Goal: Transaction & Acquisition: Purchase product/service

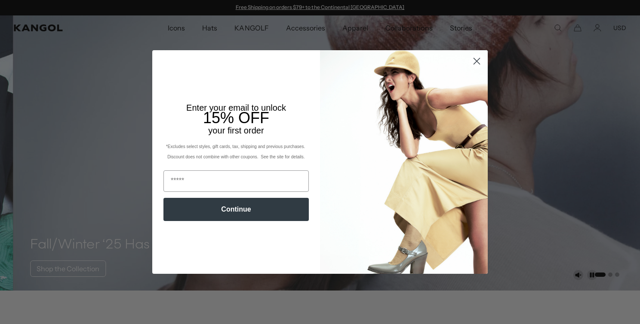
click at [476, 61] on circle "Close dialog" at bounding box center [476, 61] width 14 height 14
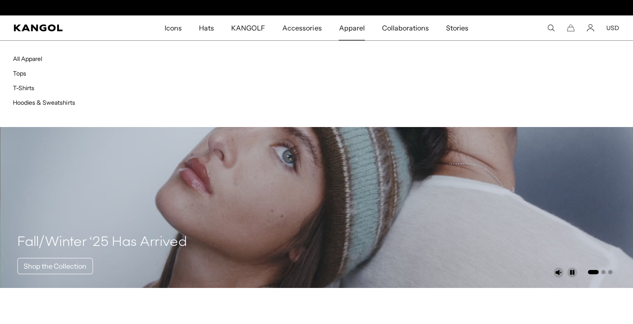
scroll to position [0, 177]
click at [349, 27] on span "Apparel" at bounding box center [352, 27] width 26 height 25
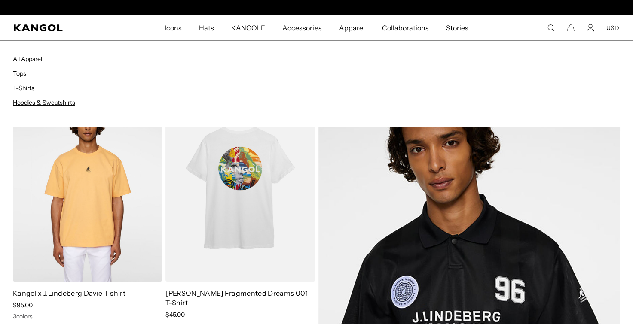
scroll to position [0, 177]
click at [64, 103] on link "Hoodies & Sweatshirts" at bounding box center [44, 103] width 62 height 8
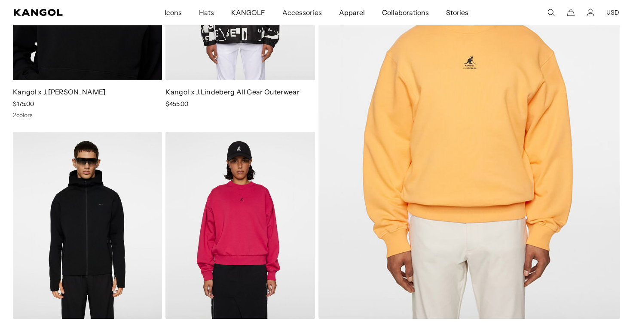
scroll to position [0, 177]
click at [587, 14] on icon "Account" at bounding box center [591, 13] width 8 height 8
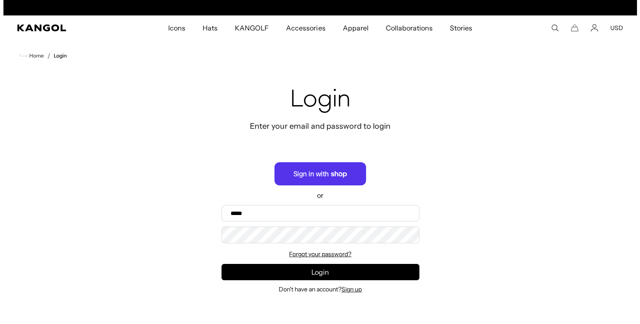
scroll to position [0, 177]
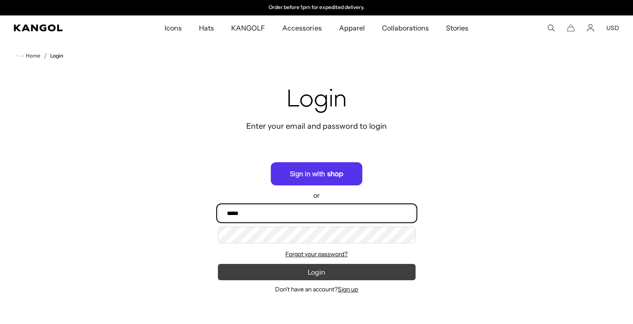
type input "**********"
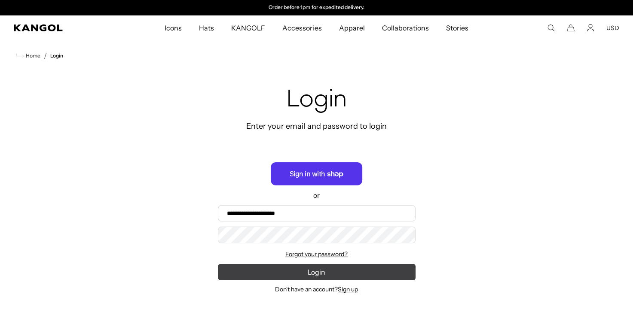
click at [319, 273] on button "Login" at bounding box center [317, 272] width 198 height 16
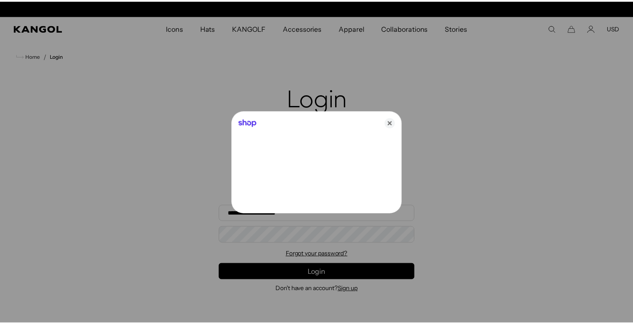
scroll to position [0, 0]
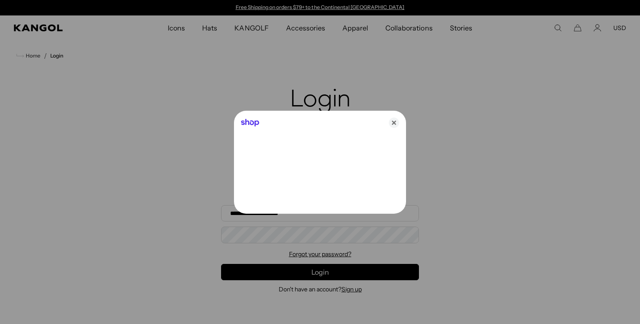
click at [382, 127] on div "Shop" at bounding box center [320, 121] width 172 height 21
click at [389, 122] on icon "Close" at bounding box center [394, 123] width 10 height 10
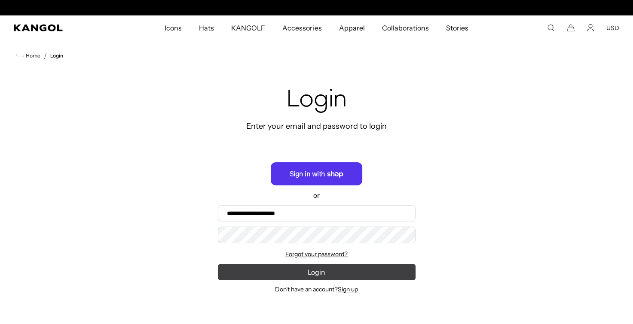
scroll to position [0, 177]
click at [311, 273] on button "Login" at bounding box center [317, 272] width 198 height 16
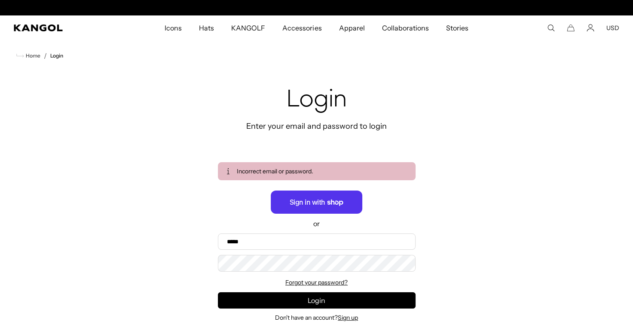
scroll to position [0, 177]
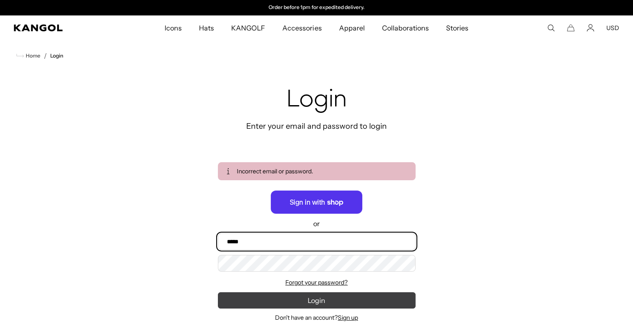
type input "**********"
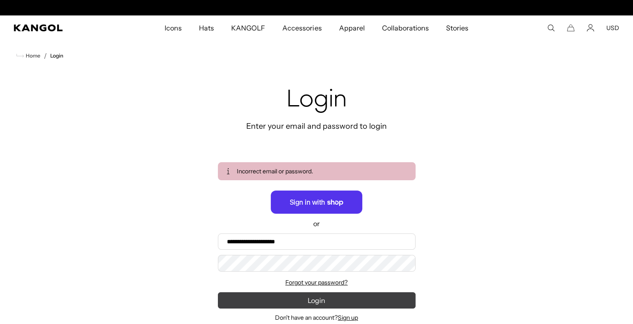
click at [301, 299] on button "Login" at bounding box center [317, 301] width 198 height 16
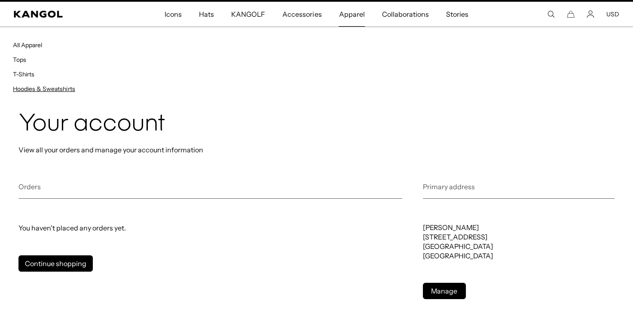
click at [66, 88] on link "Hoodies & Sweatshirts" at bounding box center [44, 89] width 62 height 8
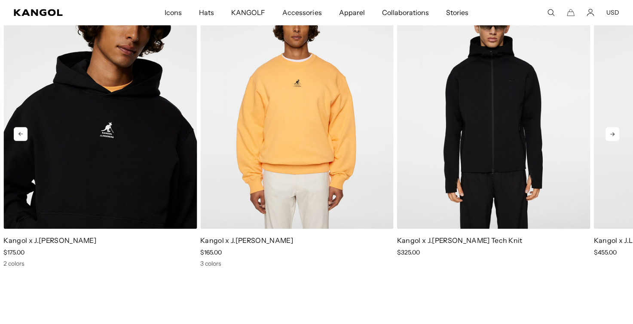
scroll to position [0, 177]
click at [613, 131] on icon at bounding box center [613, 134] width 14 height 14
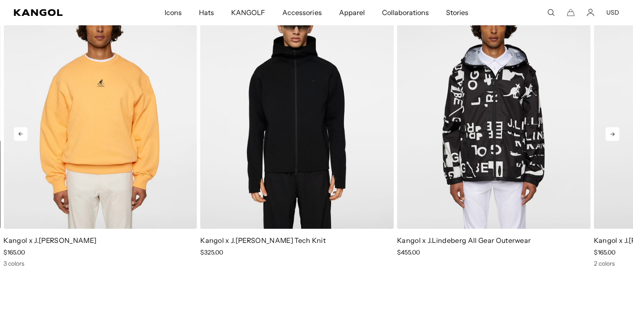
click at [613, 131] on icon at bounding box center [613, 134] width 14 height 14
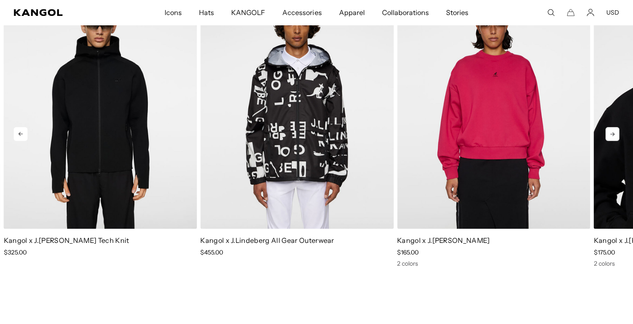
click at [613, 131] on icon at bounding box center [613, 134] width 14 height 14
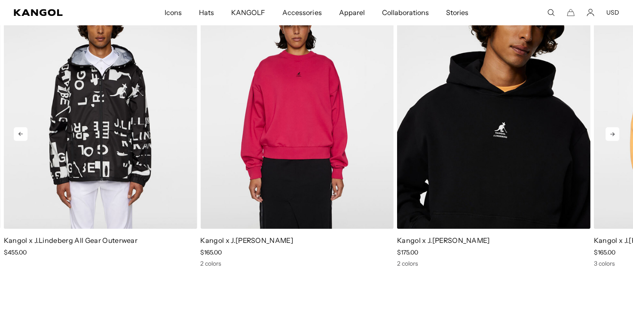
scroll to position [0, 0]
click at [613, 131] on icon at bounding box center [613, 134] width 14 height 14
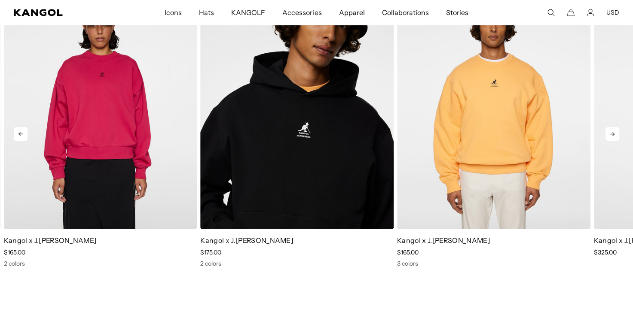
click at [613, 131] on icon at bounding box center [613, 134] width 14 height 14
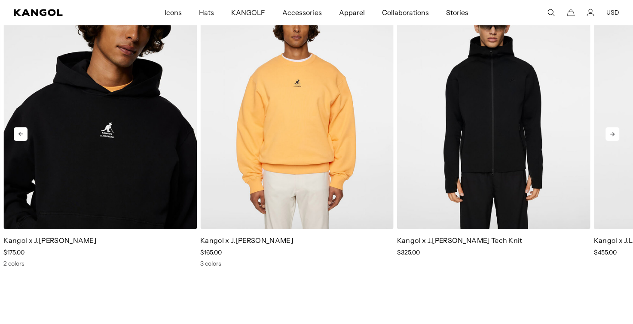
click at [613, 131] on icon at bounding box center [613, 134] width 14 height 14
